Goal: Transaction & Acquisition: Purchase product/service

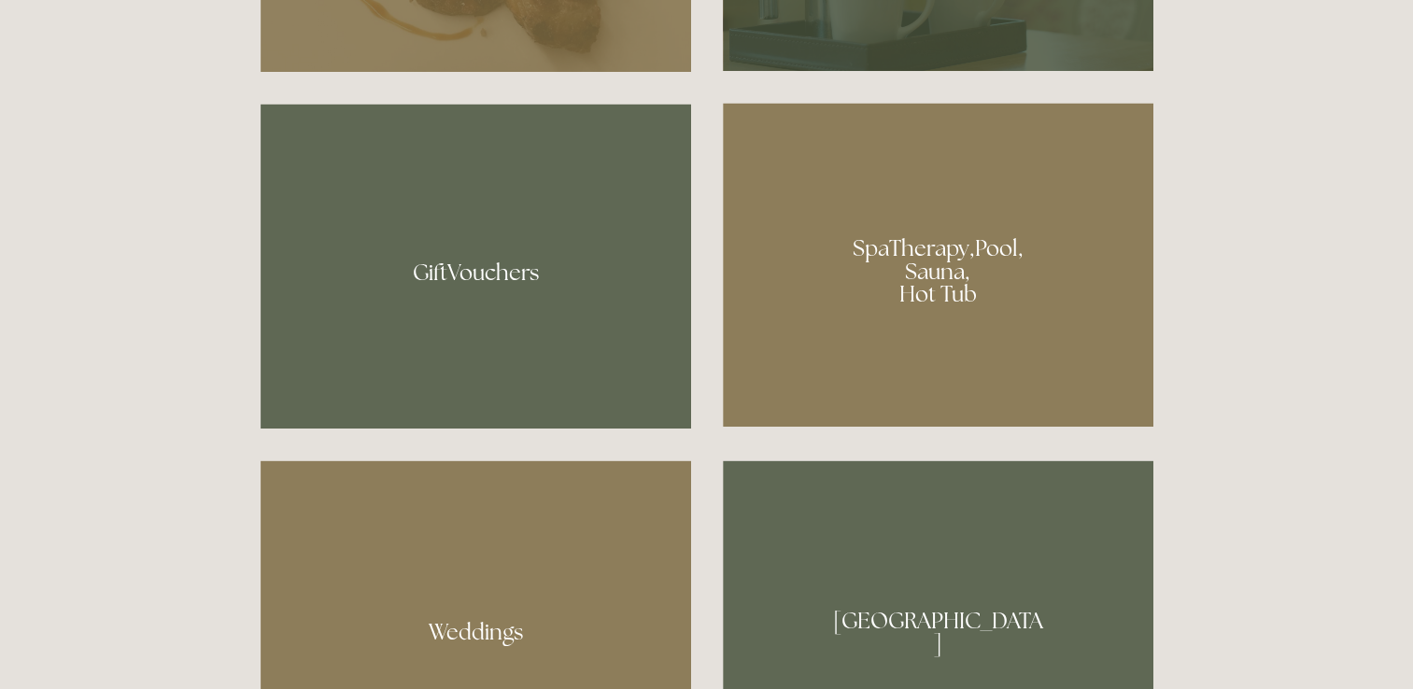
scroll to position [1393, 0]
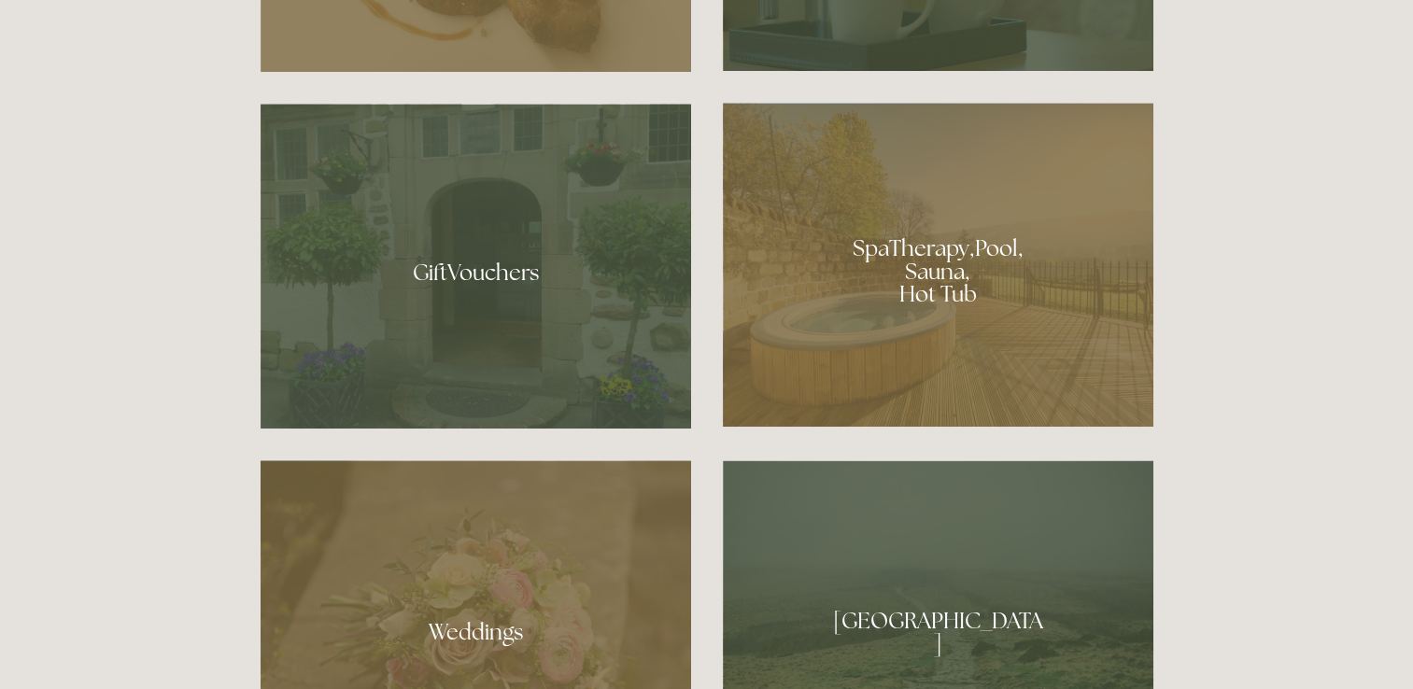
click at [952, 261] on div at bounding box center [938, 265] width 431 height 324
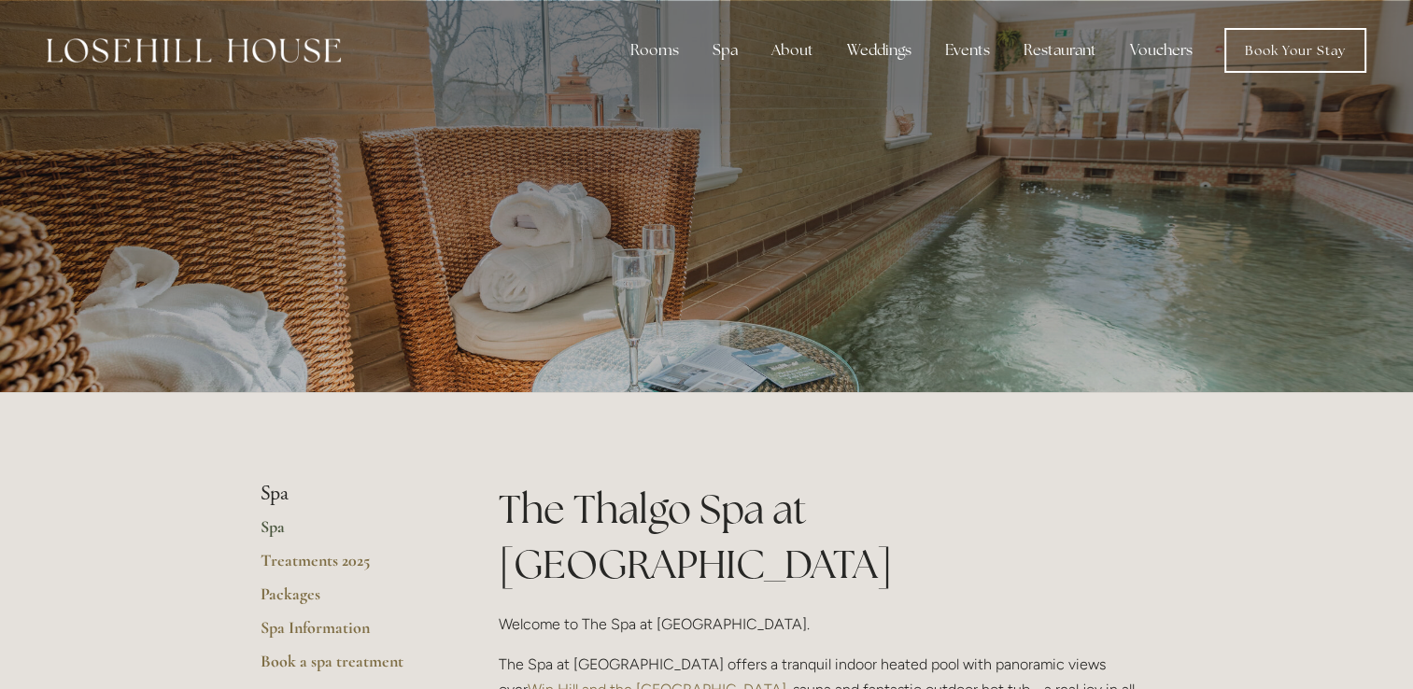
click at [1161, 47] on link "Vouchers" at bounding box center [1161, 50] width 92 height 37
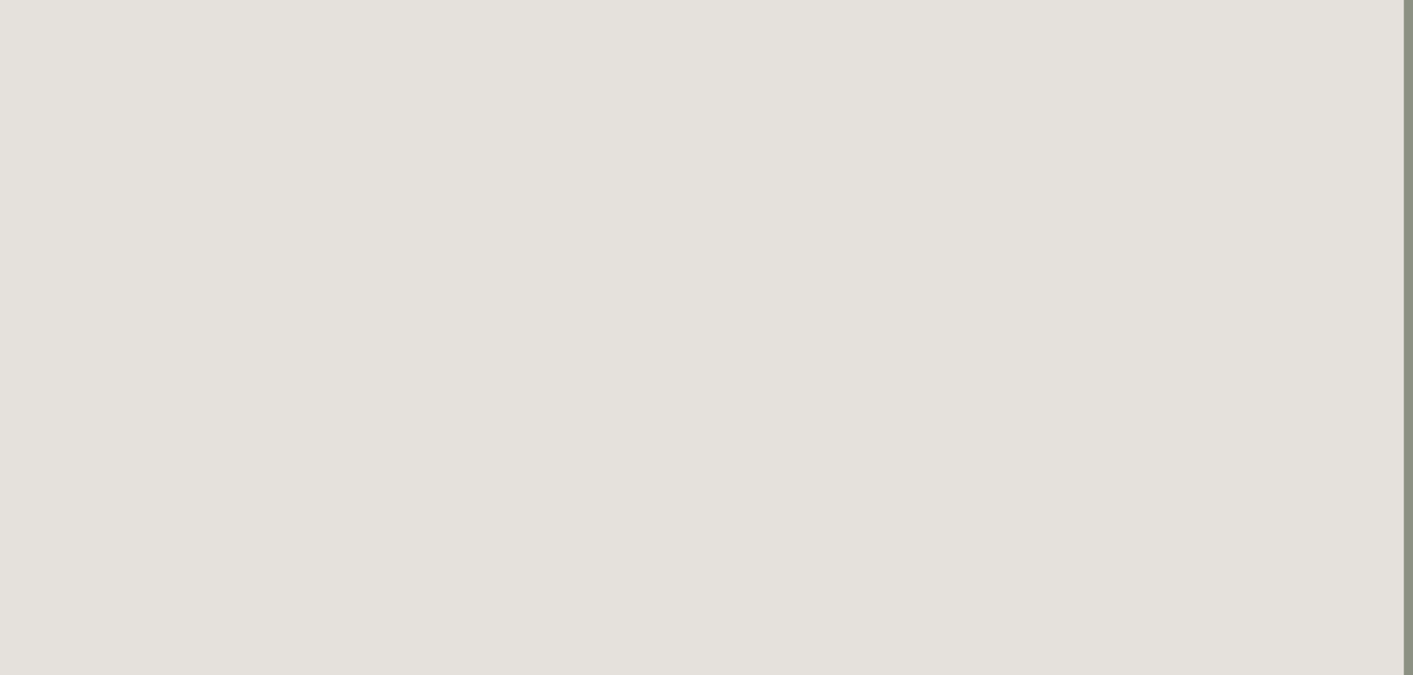
scroll to position [1151, 9]
